Goal: Task Accomplishment & Management: Use online tool/utility

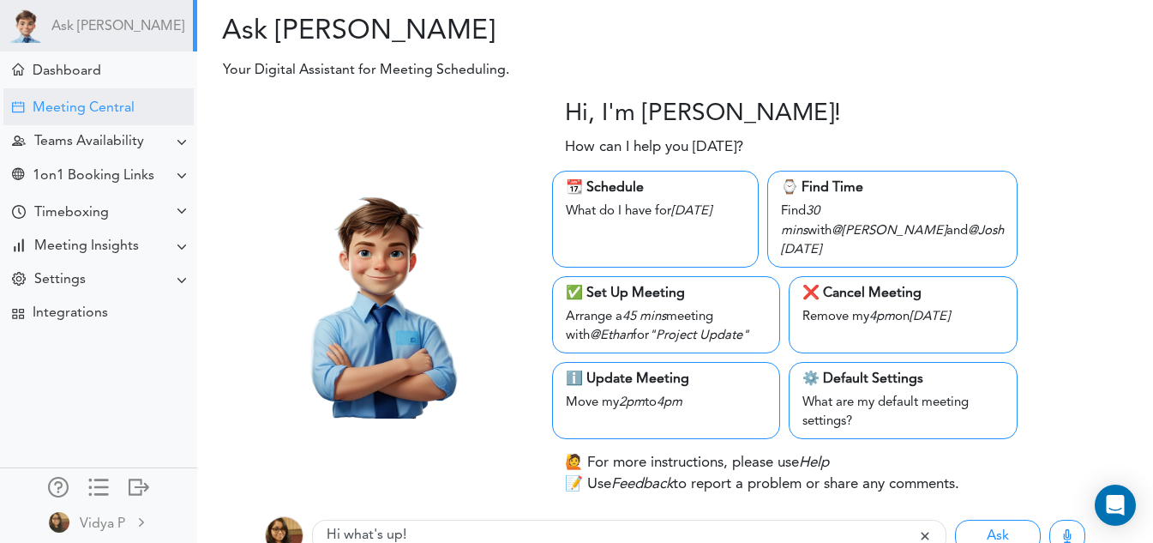
click at [74, 95] on div "Meeting Central" at bounding box center [98, 106] width 190 height 37
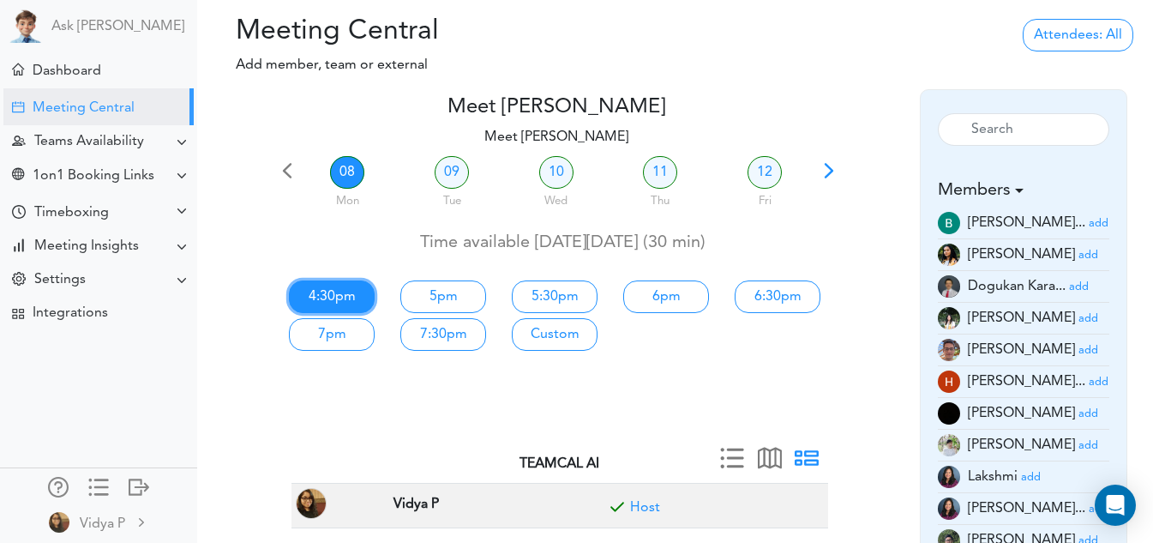
click at [347, 297] on link "4:30pm" at bounding box center [332, 296] width 86 height 33
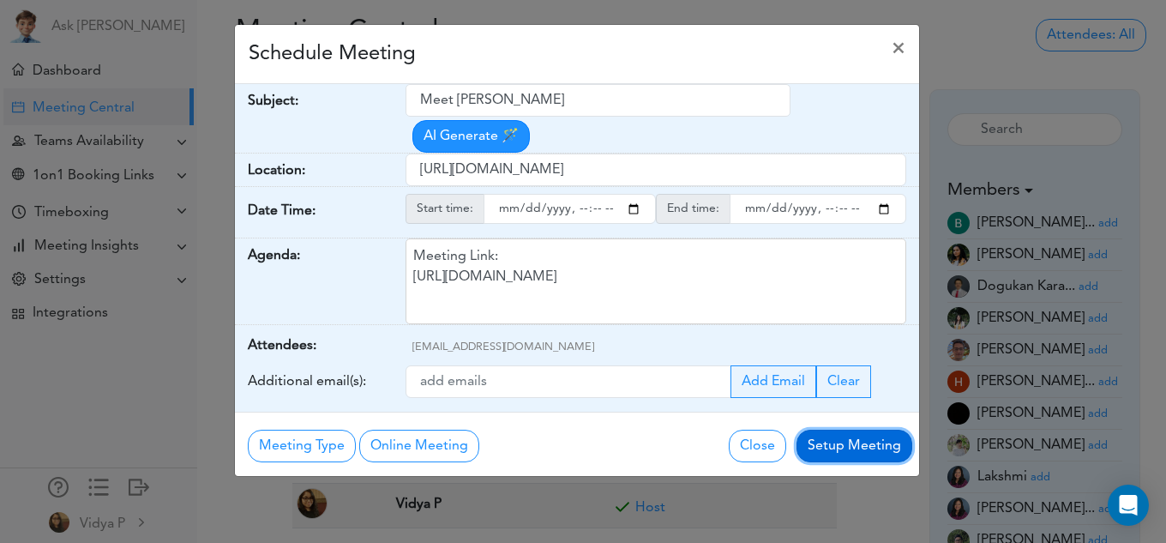
click at [831, 444] on button "Setup Meeting" at bounding box center [855, 446] width 116 height 33
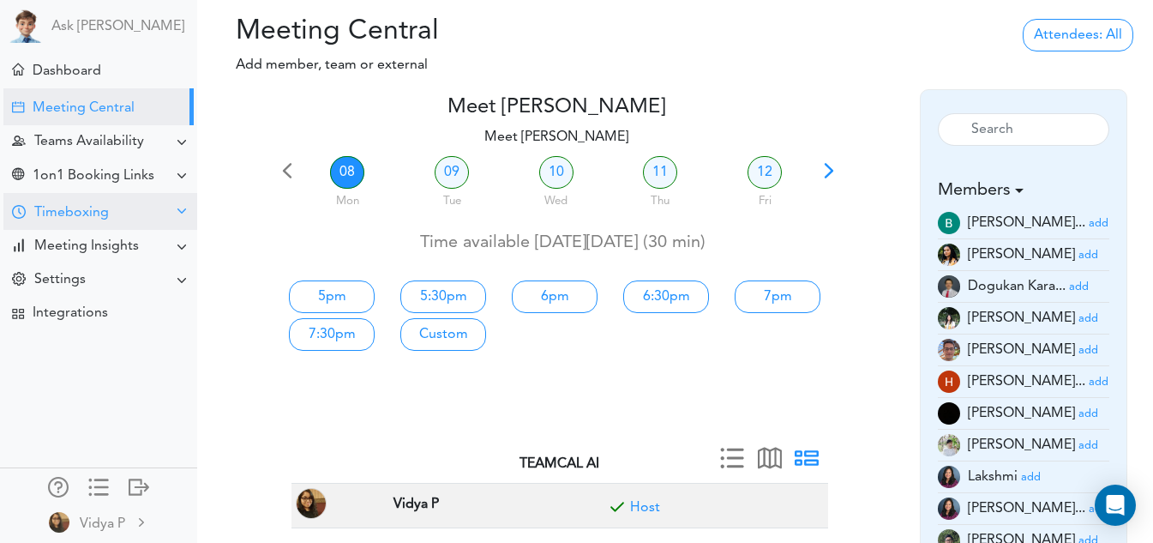
click at [89, 202] on div "Timeboxing" at bounding box center [60, 212] width 97 height 20
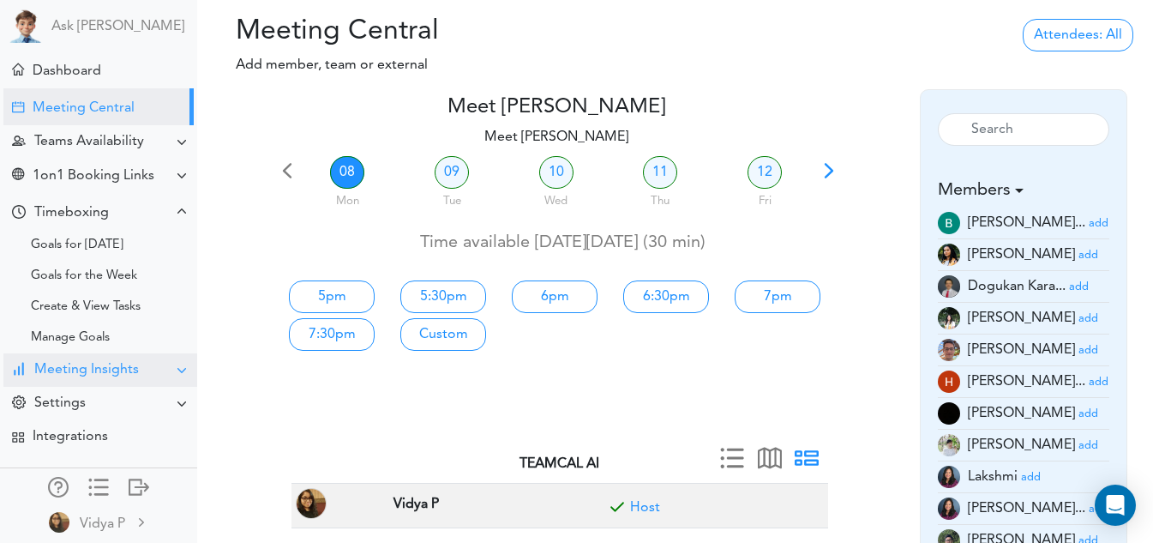
click at [69, 370] on div "Meeting Insights" at bounding box center [86, 370] width 105 height 16
